Goal: Book appointment/travel/reservation

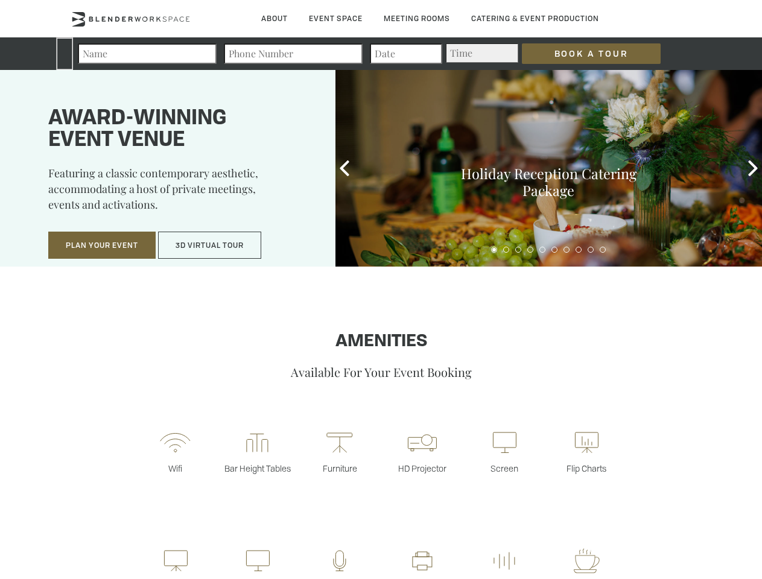
click at [591, 54] on input "Book a Tour" at bounding box center [591, 53] width 139 height 21
click at [102, 245] on button "Plan Your Event" at bounding box center [101, 246] width 107 height 28
click at [210, 245] on button "3D Virtual Tour" at bounding box center [209, 246] width 103 height 28
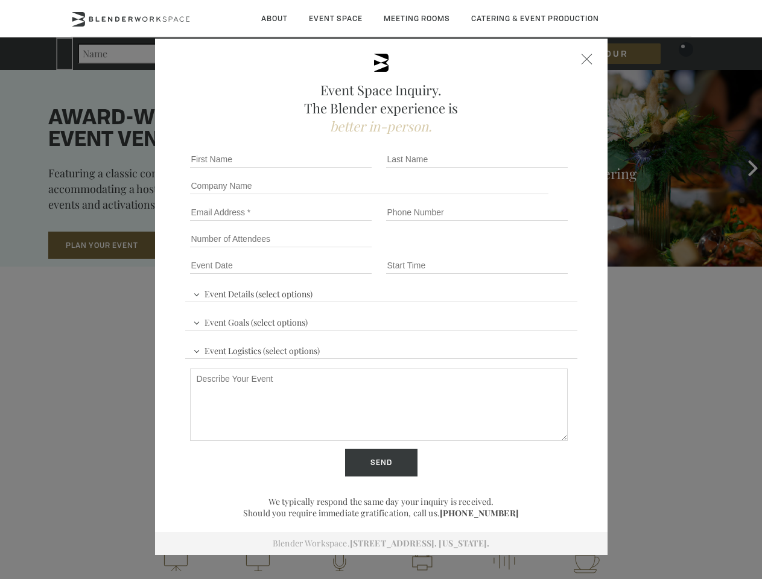
click at [344, 168] on icon at bounding box center [345, 168] width 16 height 16
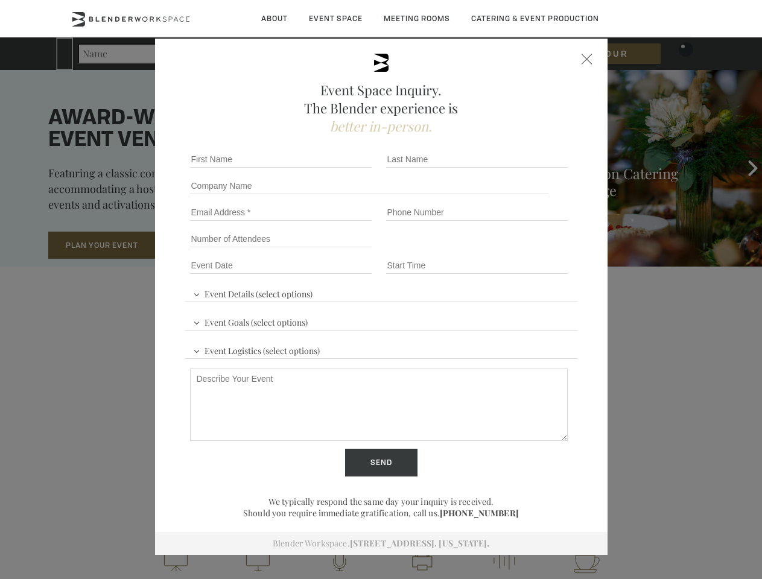
click at [753, 168] on div "Event Space Inquiry. The Blender experience is better in-person. Event Details …" at bounding box center [381, 289] width 762 height 579
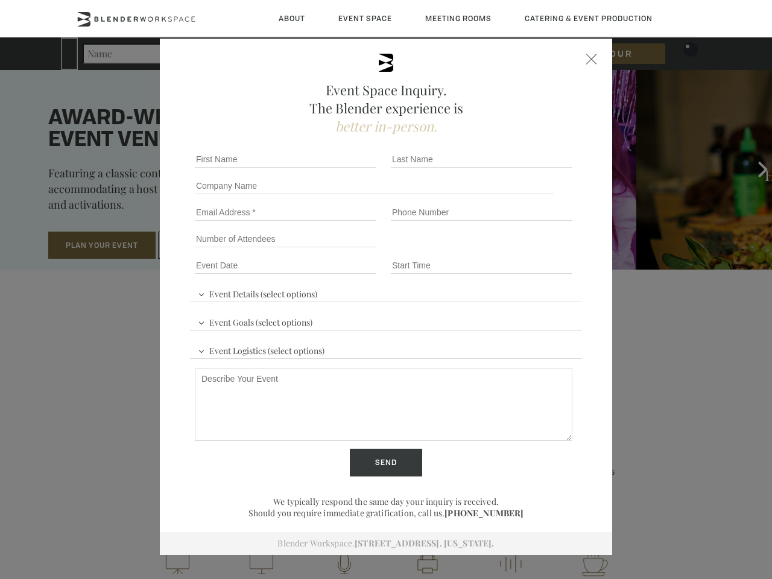
click at [494, 250] on fieldset "Number of Attendees Budget Range" at bounding box center [386, 239] width 392 height 27
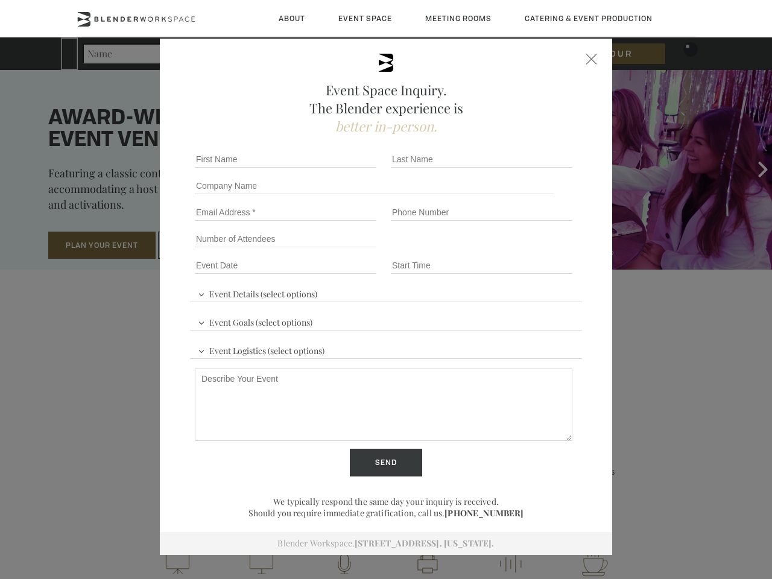
click at [506, 250] on fieldset "Number of Attendees Budget Range" at bounding box center [386, 239] width 392 height 27
click at [518, 250] on fieldset "Number of Attendees Budget Range" at bounding box center [386, 239] width 392 height 27
click at [530, 250] on fieldset "Number of Attendees Budget Range" at bounding box center [386, 239] width 392 height 27
click at [542, 250] on fieldset "Number of Attendees Budget Range" at bounding box center [386, 239] width 392 height 27
